Goal: Task Accomplishment & Management: Use online tool/utility

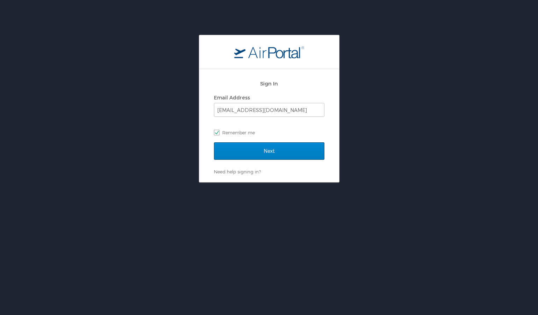
click at [247, 152] on input "Next" at bounding box center [269, 151] width 110 height 17
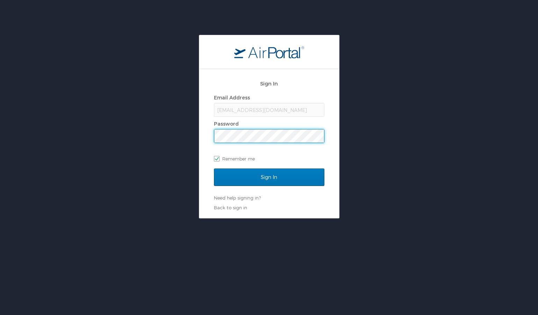
click at [269, 177] on input "Sign In" at bounding box center [269, 177] width 110 height 17
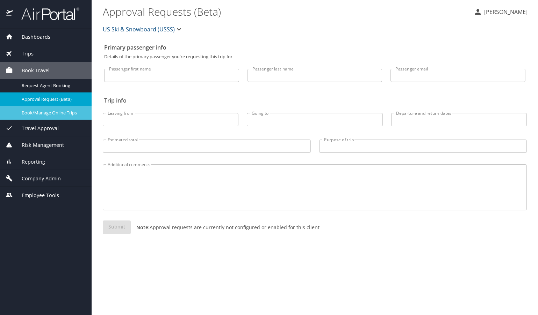
click at [43, 112] on span "Book/Manage Online Trips" at bounding box center [52, 113] width 61 height 7
click at [26, 114] on span "Book/Manage Online Trips" at bounding box center [52, 113] width 61 height 7
